Goal: Navigation & Orientation: Understand site structure

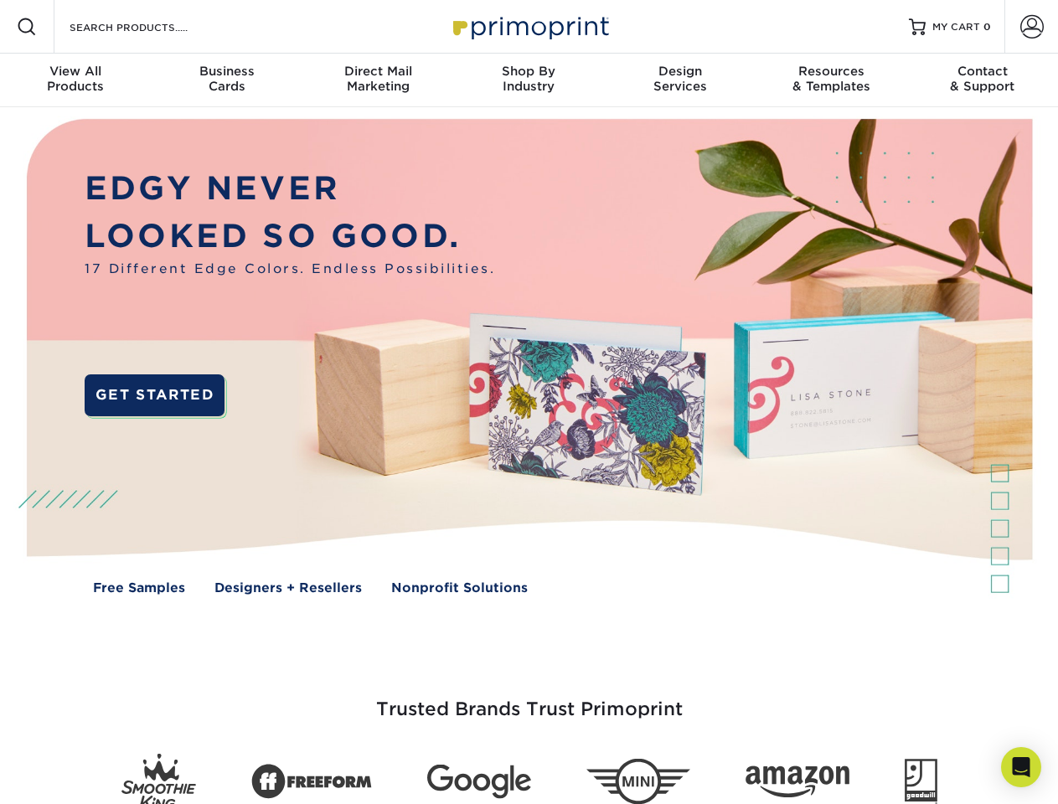
click at [528, 402] on img at bounding box center [528, 368] width 1047 height 523
click at [27, 27] on span at bounding box center [27, 27] width 20 height 20
click at [1031, 27] on span at bounding box center [1031, 26] width 23 height 23
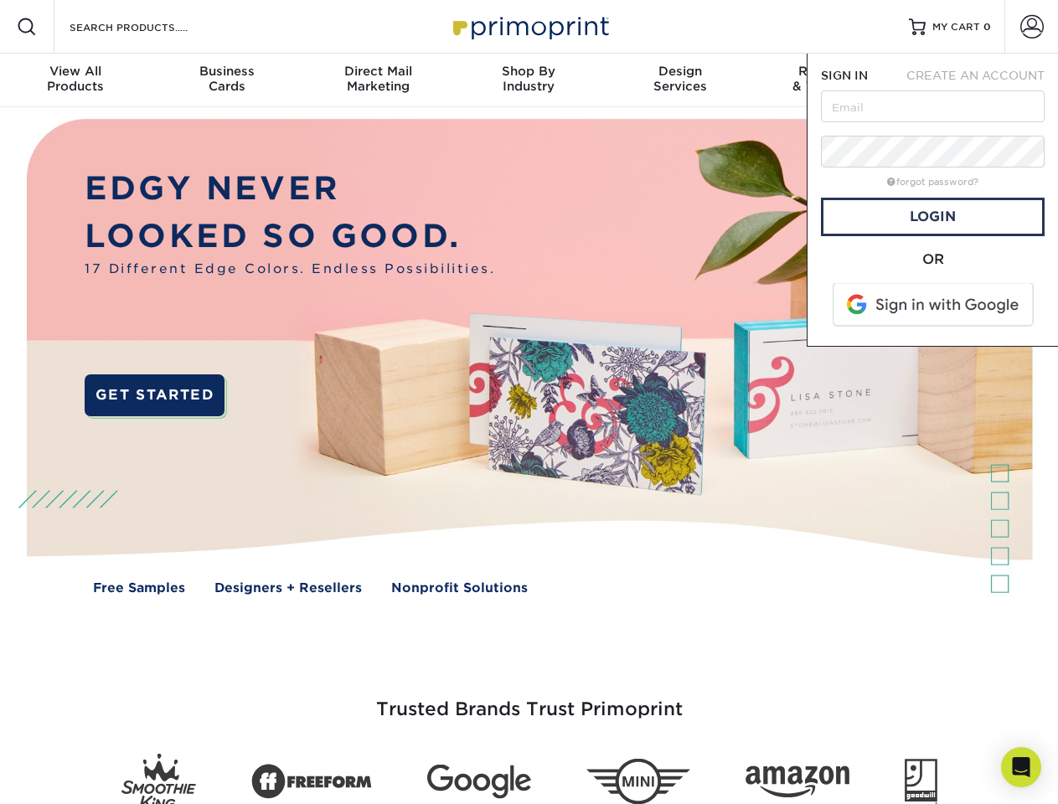
click at [75, 80] on div "View All Products" at bounding box center [75, 79] width 151 height 30
click at [226, 80] on div "Business Cards" at bounding box center [226, 79] width 151 height 30
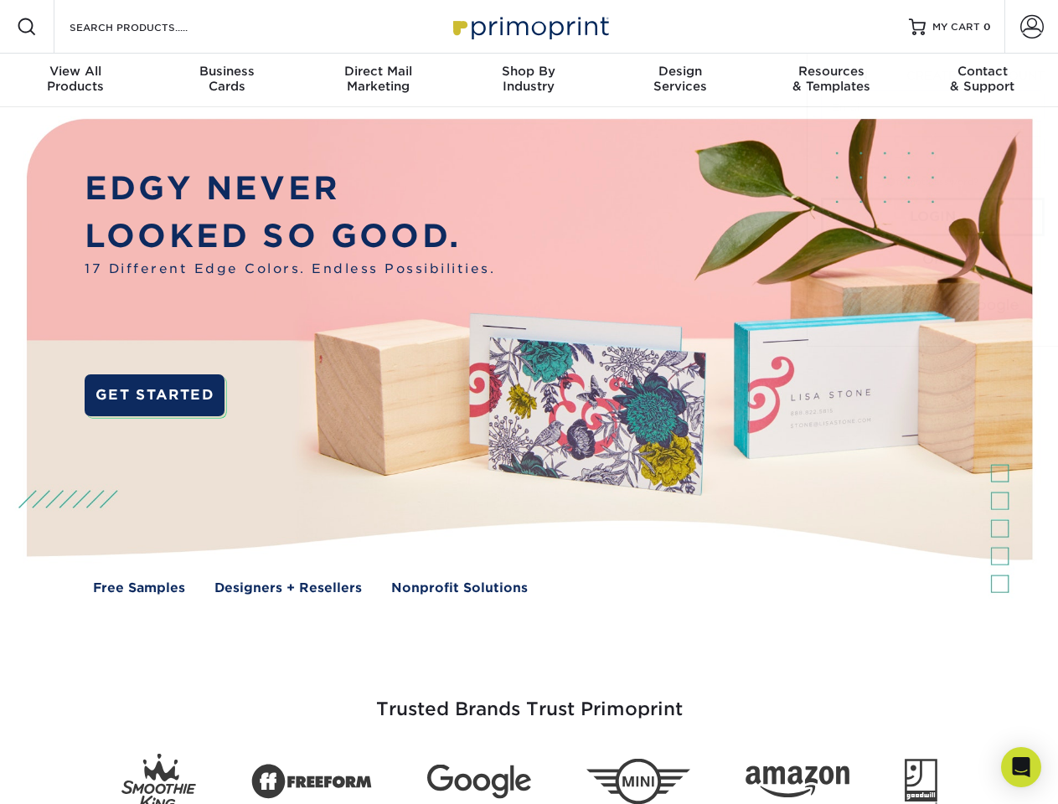
click at [378, 80] on div "Direct Mail Marketing" at bounding box center [377, 79] width 151 height 30
click at [528, 80] on div "Shop By Industry" at bounding box center [528, 79] width 151 height 30
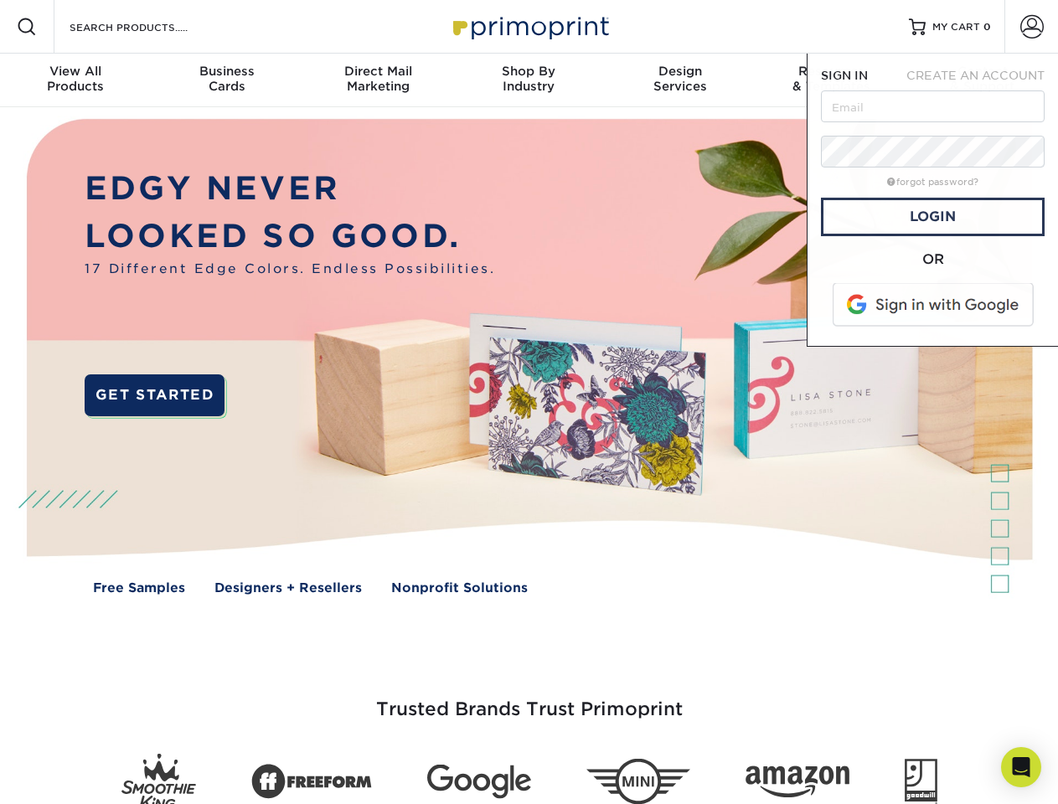
click at [680, 80] on div "Design Services" at bounding box center [680, 79] width 151 height 30
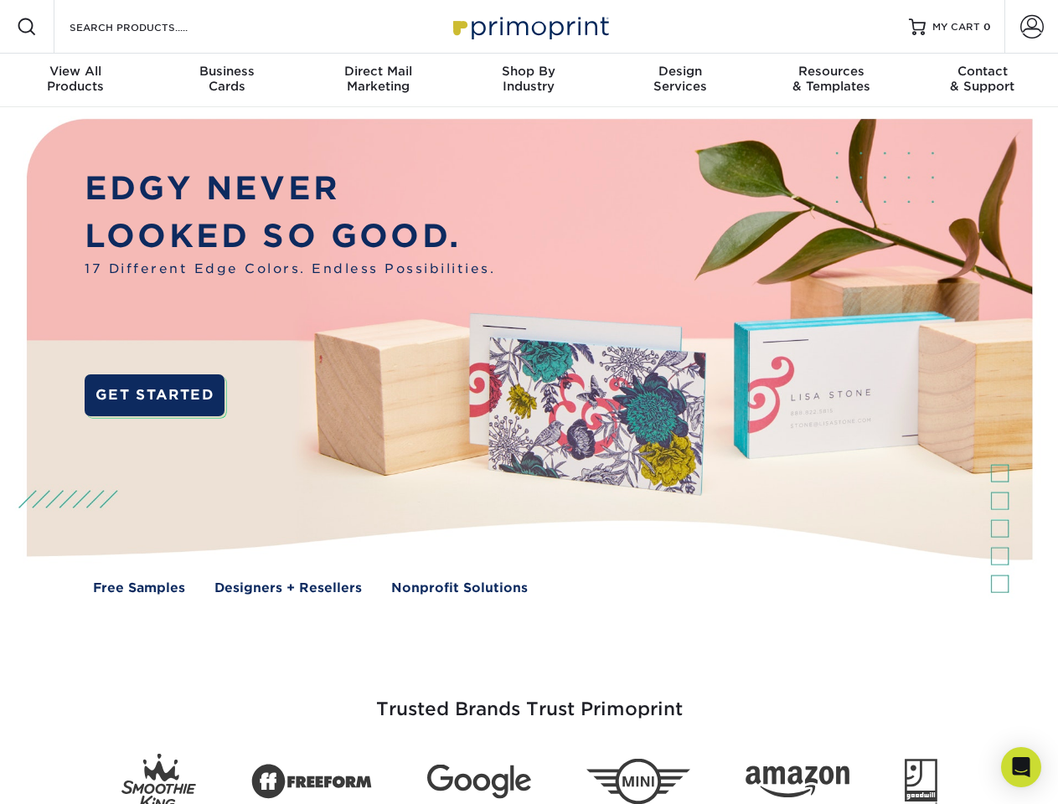
click at [831, 80] on nav "Resources Menu Search Products Account SIGN IN CREATE AN ACCOUNT forgot passwor…" at bounding box center [529, 53] width 1058 height 107
click at [982, 80] on div "Contact & Support" at bounding box center [982, 79] width 151 height 30
